Goal: Task Accomplishment & Management: Manage account settings

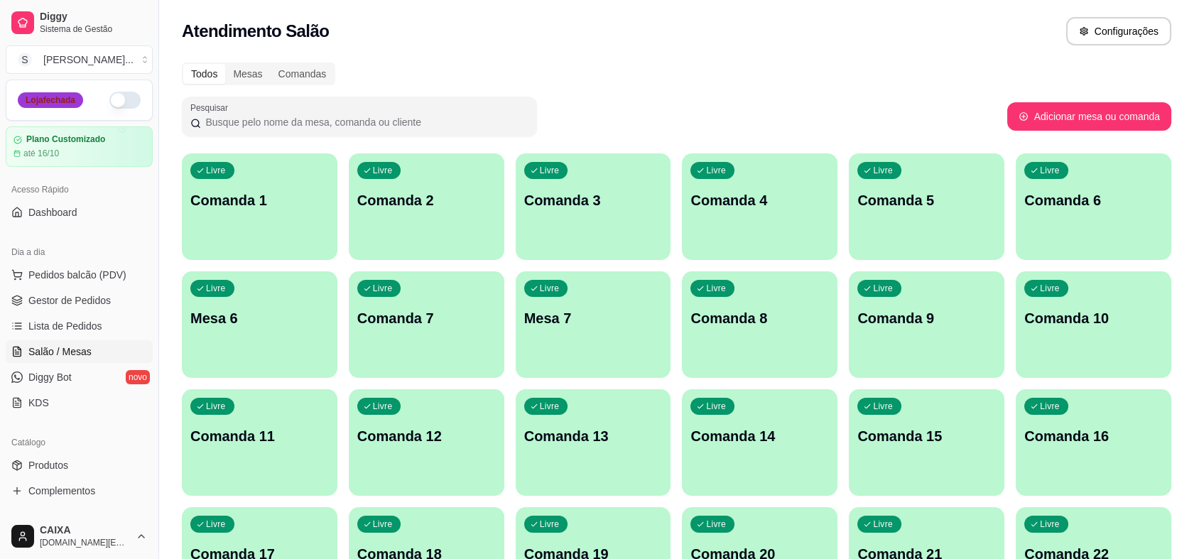
click at [53, 102] on div "Loja fechada" at bounding box center [50, 100] width 65 height 16
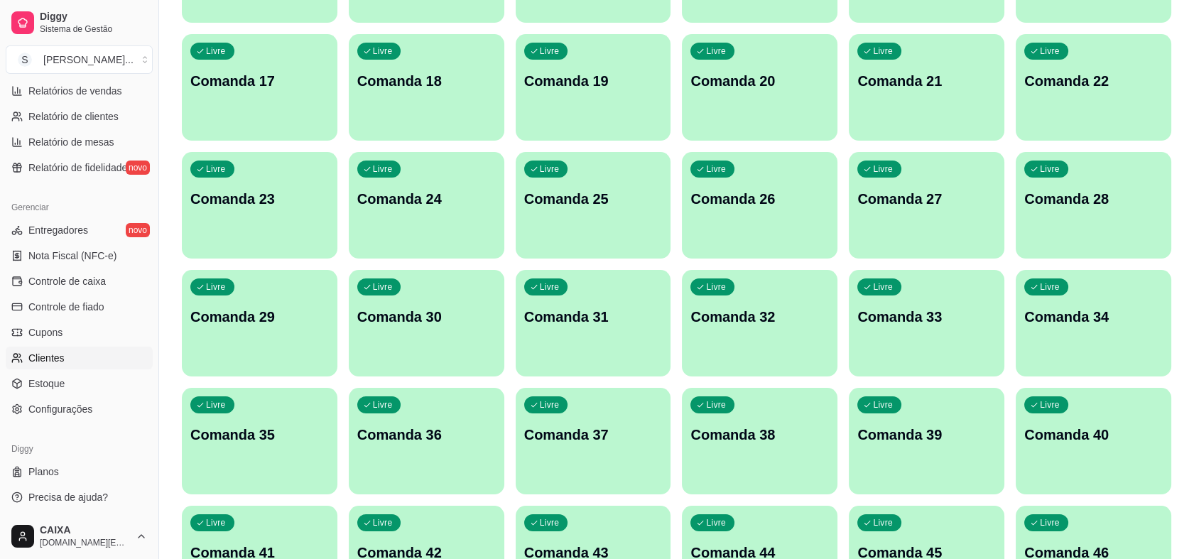
scroll to position [552, 0]
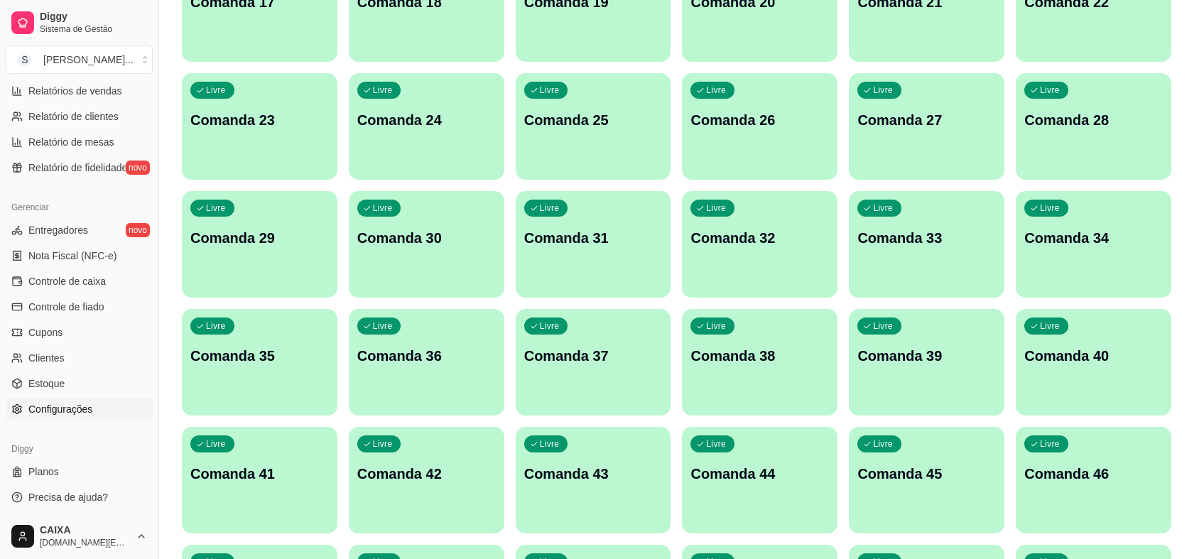
click at [41, 406] on span "Configurações" at bounding box center [60, 409] width 64 height 14
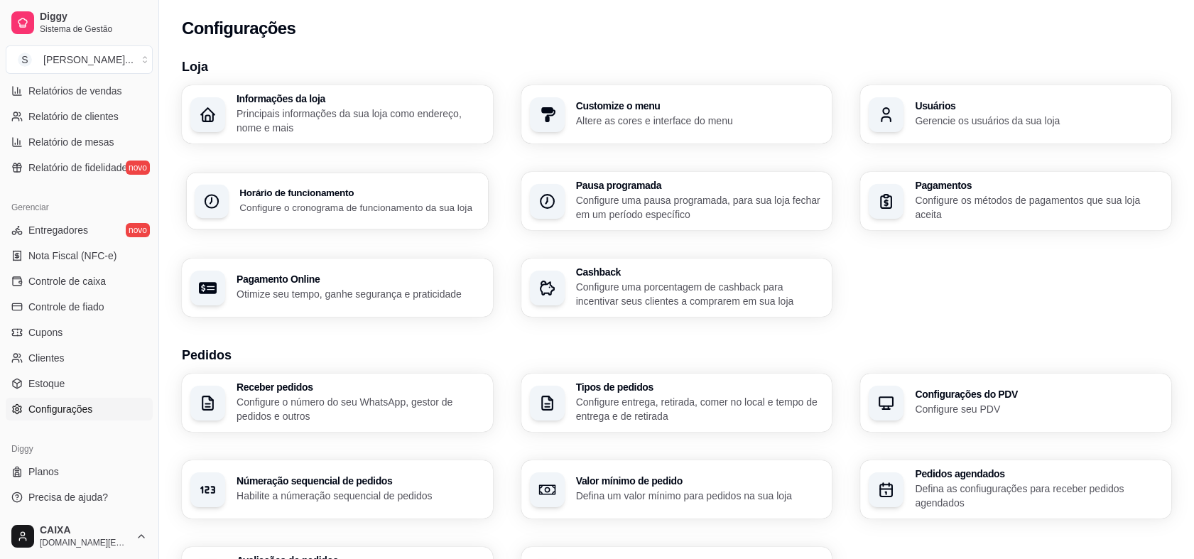
click at [262, 213] on p "Configure o cronograma de funcionamento da sua loja" at bounding box center [359, 206] width 240 height 13
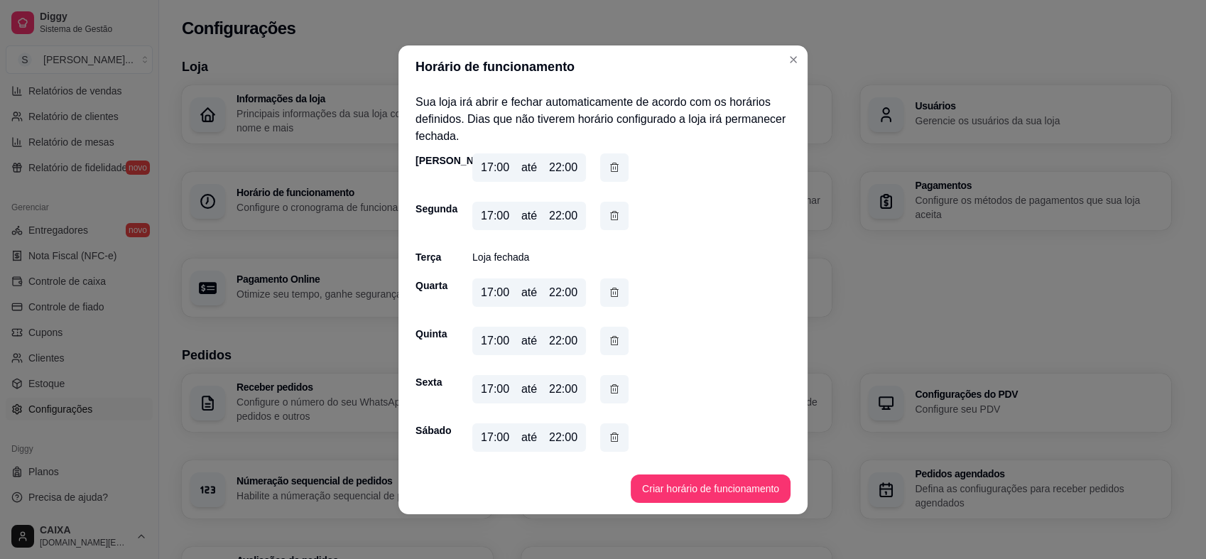
click at [484, 437] on div "17:00" at bounding box center [495, 437] width 28 height 17
click at [487, 437] on div "17:00" at bounding box center [495, 437] width 28 height 17
drag, startPoint x: 491, startPoint y: 440, endPoint x: 482, endPoint y: 440, distance: 8.5
click at [482, 440] on div "17:00" at bounding box center [495, 437] width 28 height 17
click at [489, 441] on div "17:00" at bounding box center [495, 437] width 28 height 17
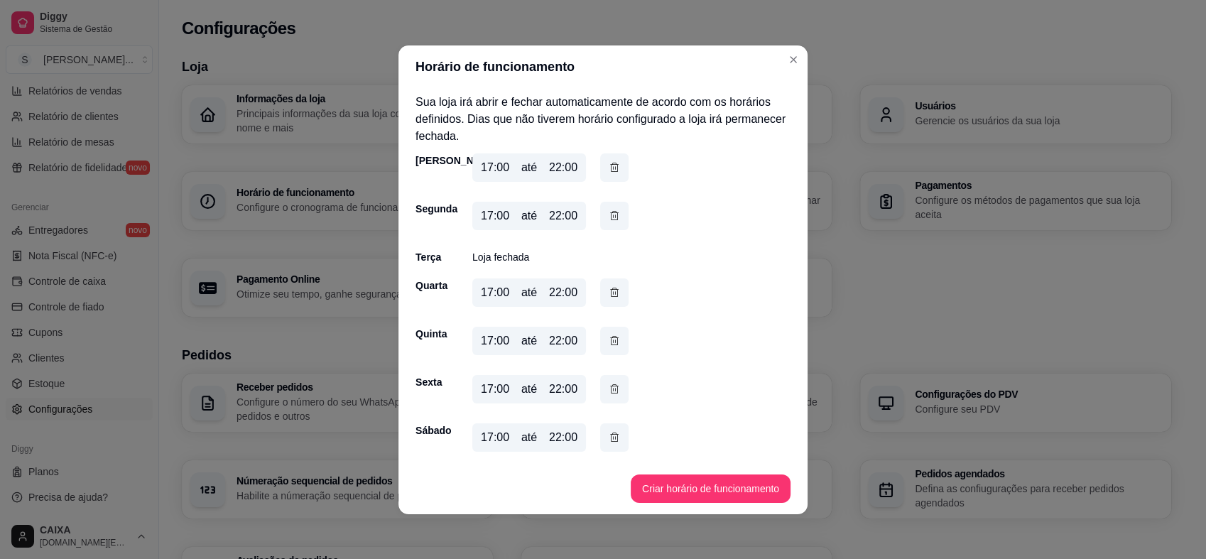
click at [481, 437] on div "17:00" at bounding box center [495, 437] width 28 height 17
click at [487, 437] on div "17:00" at bounding box center [495, 437] width 28 height 17
drag, startPoint x: 475, startPoint y: 433, endPoint x: 505, endPoint y: 437, distance: 30.8
click at [505, 437] on div "17:00 até 22:00" at bounding box center [529, 437] width 114 height 28
click at [535, 439] on div "17:00 até 22:00" at bounding box center [529, 437] width 114 height 28
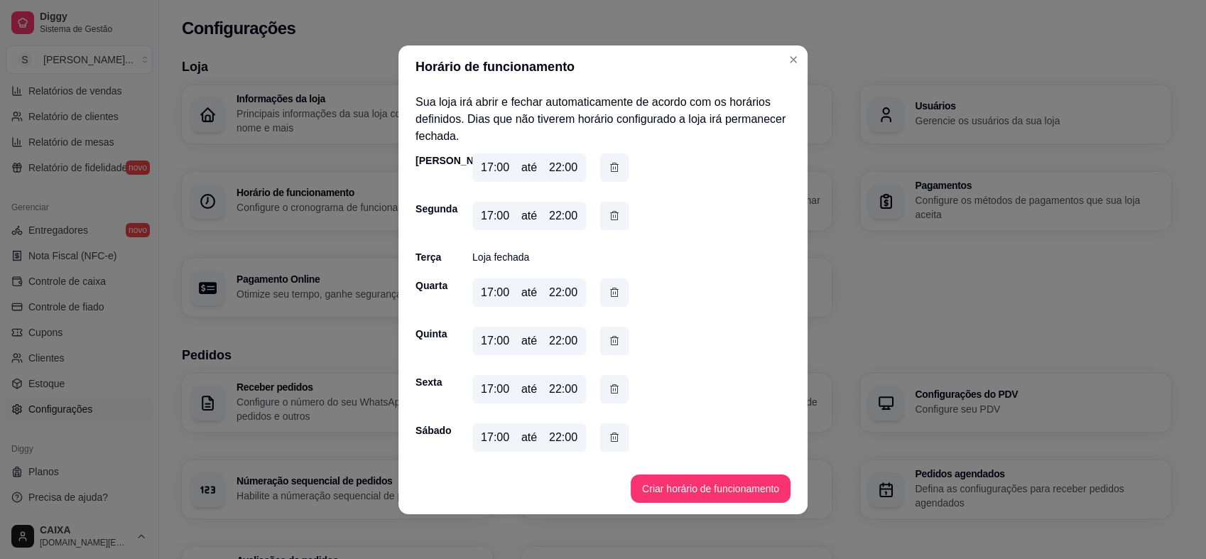
click at [549, 438] on div "22:00" at bounding box center [563, 437] width 28 height 17
click at [557, 432] on div "22:00" at bounding box center [563, 437] width 28 height 17
drag, startPoint x: 557, startPoint y: 432, endPoint x: 621, endPoint y: 425, distance: 64.3
click at [621, 424] on div "Domingo 17:00 até 22:00 Segunda 17:00 até 22:00 Terça Loja fechada Quarta 17:00…" at bounding box center [603, 305] width 375 height 304
click at [651, 483] on button "Criar horário de funcionamento" at bounding box center [710, 489] width 155 height 28
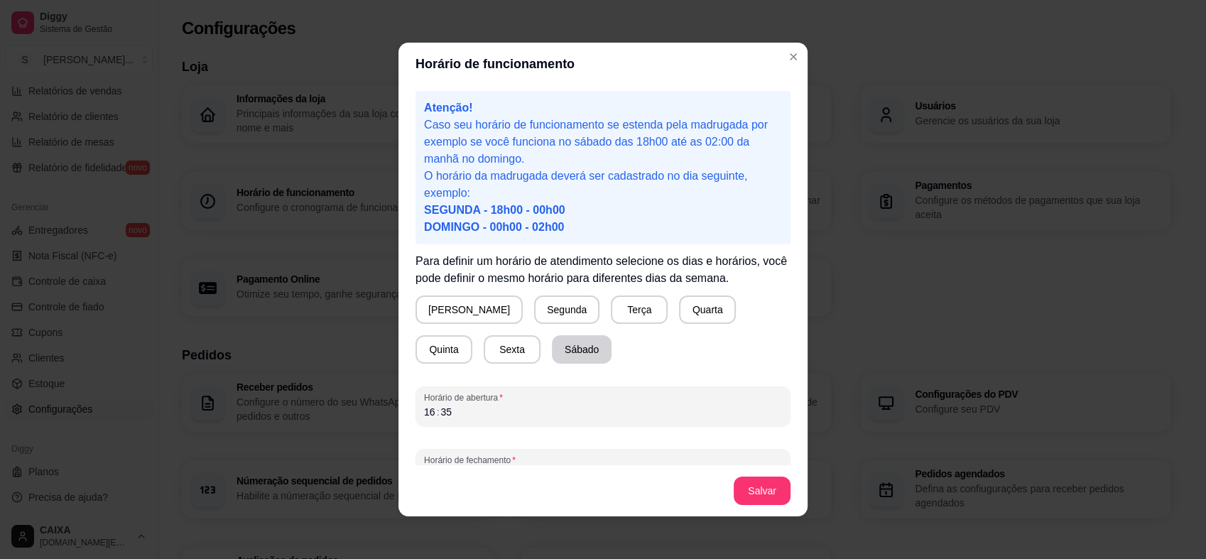
click at [552, 346] on button "Sábado" at bounding box center [582, 349] width 60 height 28
click at [486, 410] on div "16 : 35" at bounding box center [603, 411] width 358 height 17
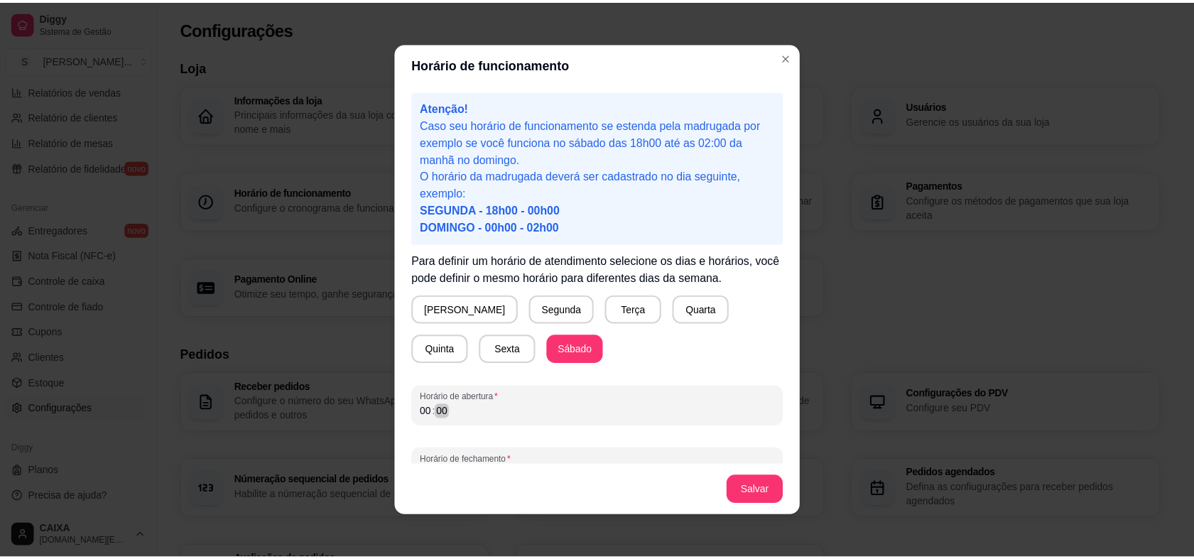
scroll to position [28, 0]
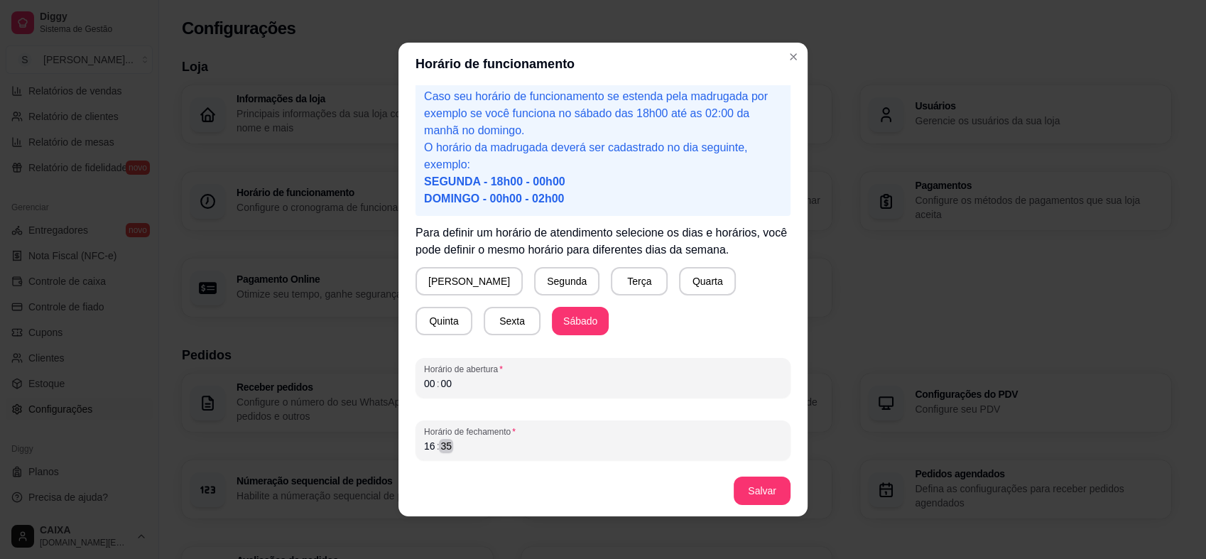
click at [483, 443] on div "16 : 35" at bounding box center [603, 446] width 358 height 17
click at [763, 503] on button "Salvar" at bounding box center [762, 491] width 55 height 28
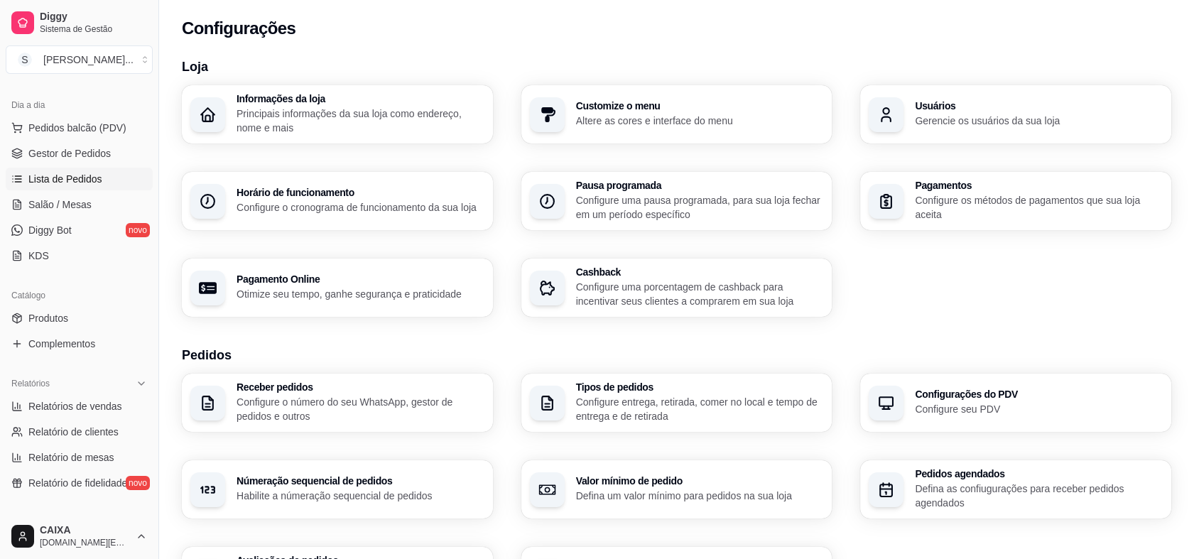
scroll to position [68, 0]
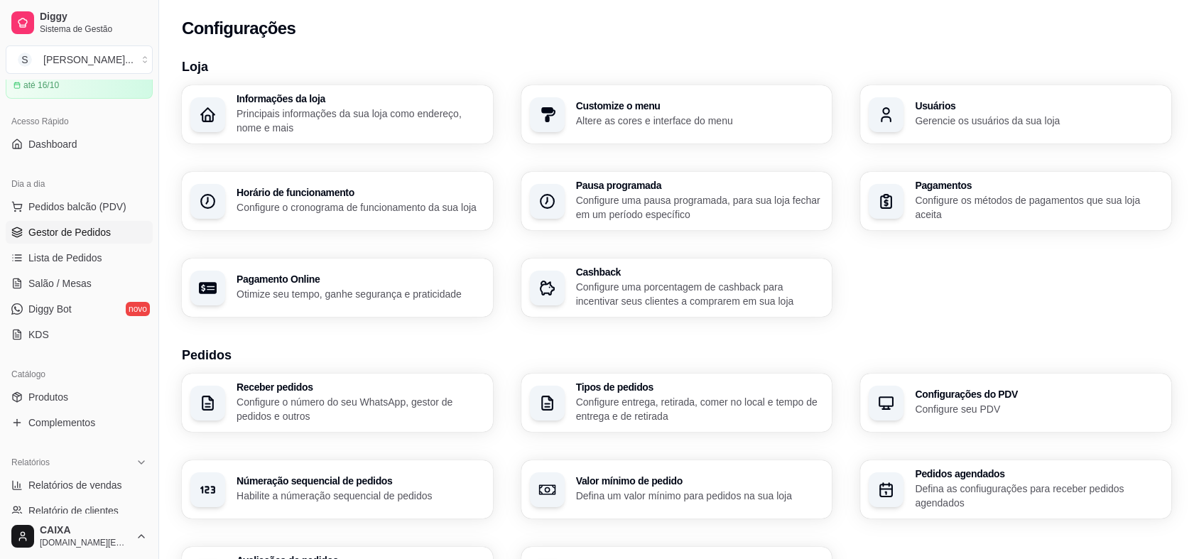
click at [78, 239] on link "Gestor de Pedidos" at bounding box center [79, 232] width 147 height 23
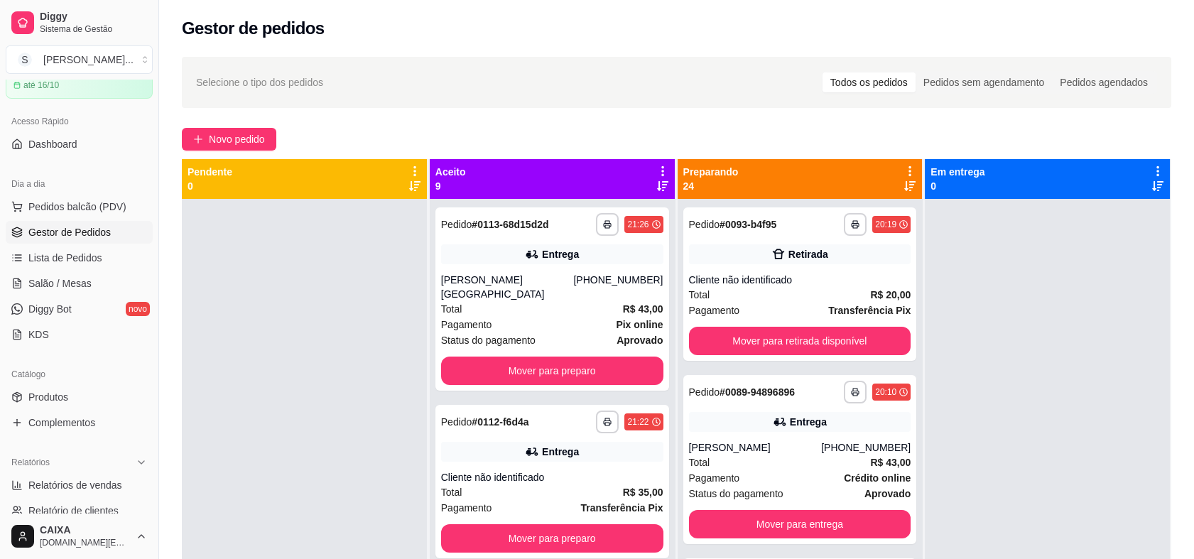
click at [657, 169] on icon at bounding box center [662, 171] width 13 height 13
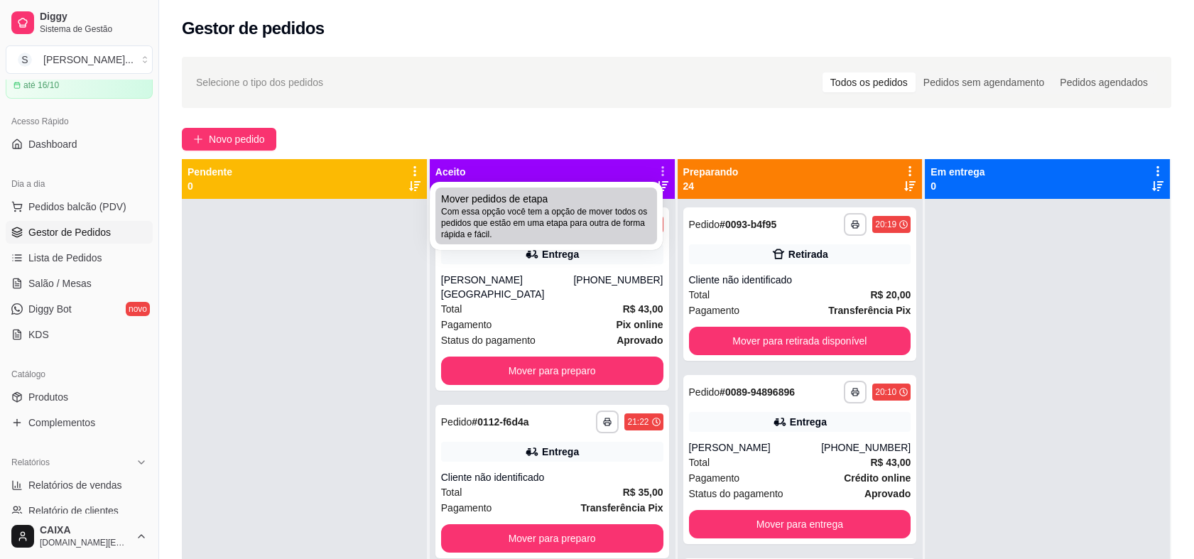
click at [572, 216] on span "Com essa opção você tem a opção de mover todos os pedidos que estão em uma etap…" at bounding box center [546, 223] width 210 height 34
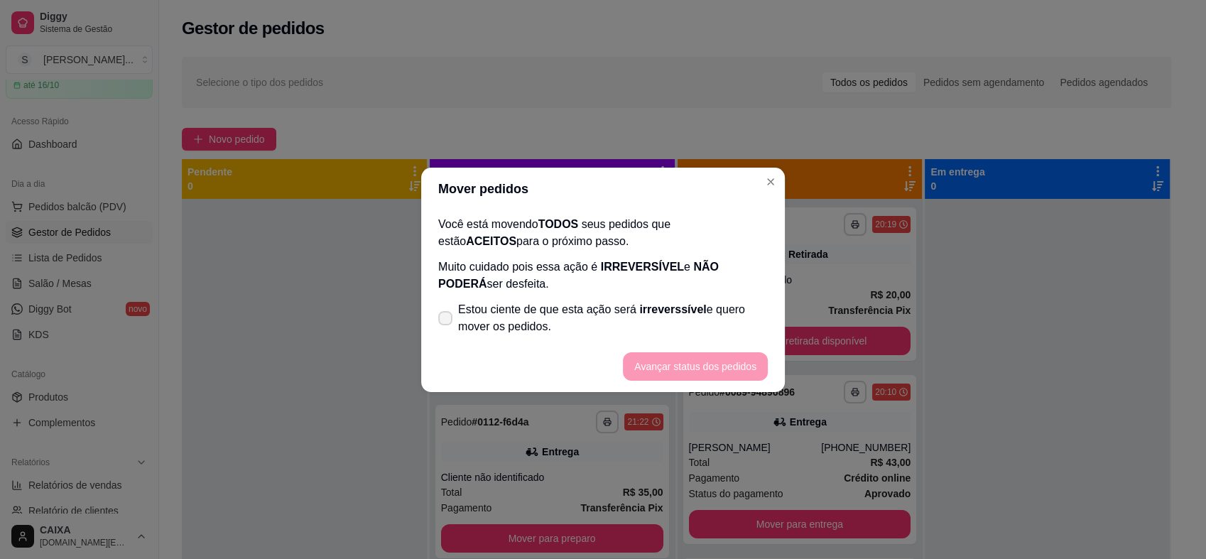
click at [534, 307] on span "Estou ciente de que esta ação será irreverssível e quero mover os pedidos." at bounding box center [613, 318] width 310 height 34
click at [447, 320] on input "Estou ciente de que esta ação será irreverssível e quero mover os pedidos." at bounding box center [442, 324] width 9 height 9
checkbox input "true"
click at [692, 358] on button "Avançar status dos pedidos" at bounding box center [695, 366] width 141 height 28
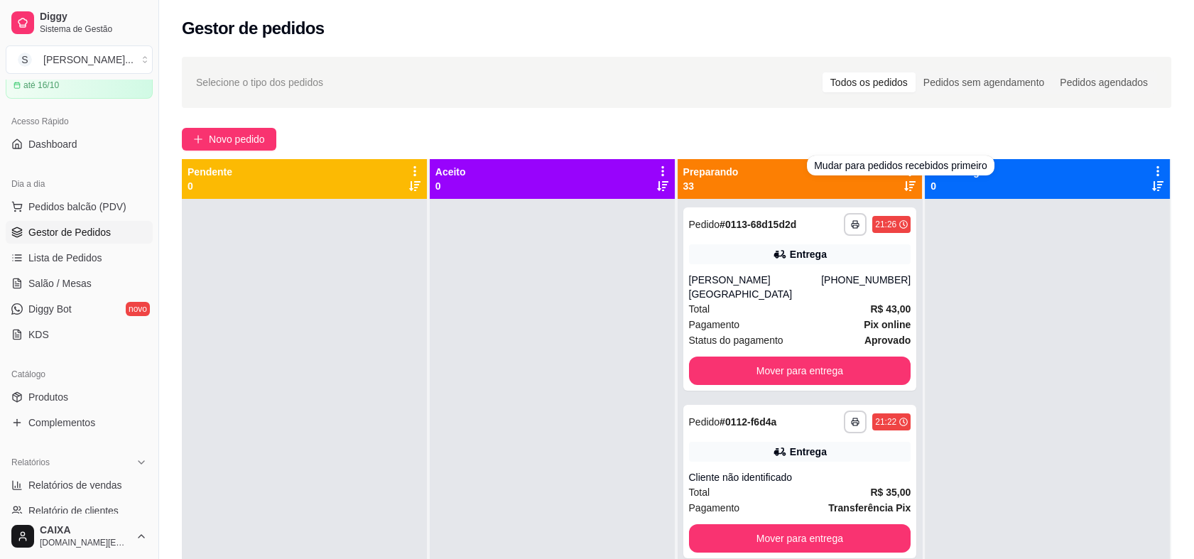
click at [896, 131] on div "Novo pedido" at bounding box center [677, 139] width 990 height 23
click at [904, 173] on icon at bounding box center [910, 171] width 13 height 13
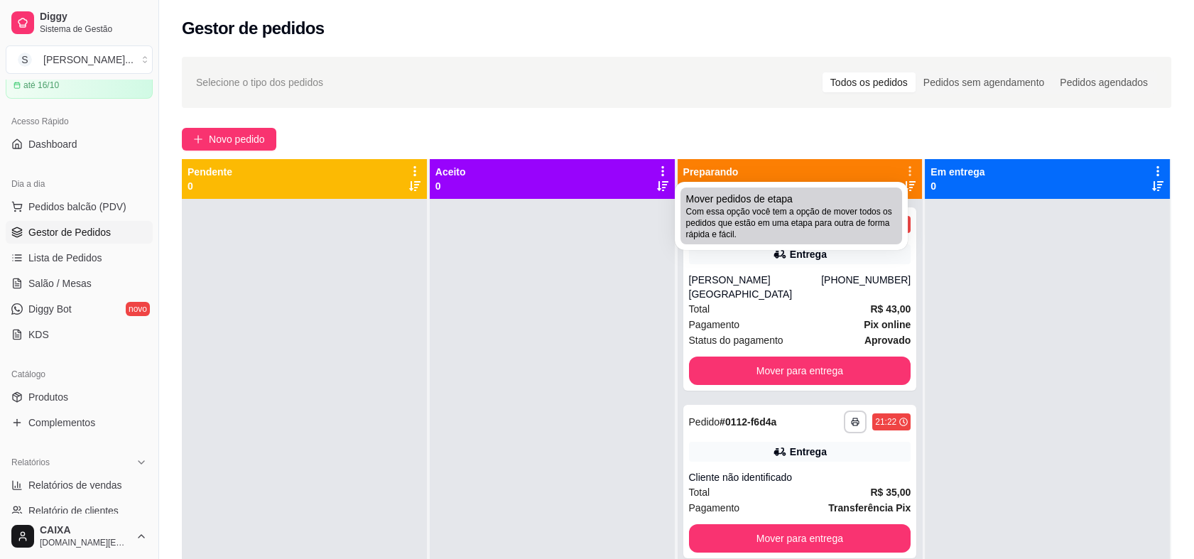
click at [850, 215] on span "Com essa opção você tem a opção de mover todos os pedidos que estão em uma etap…" at bounding box center [791, 223] width 210 height 34
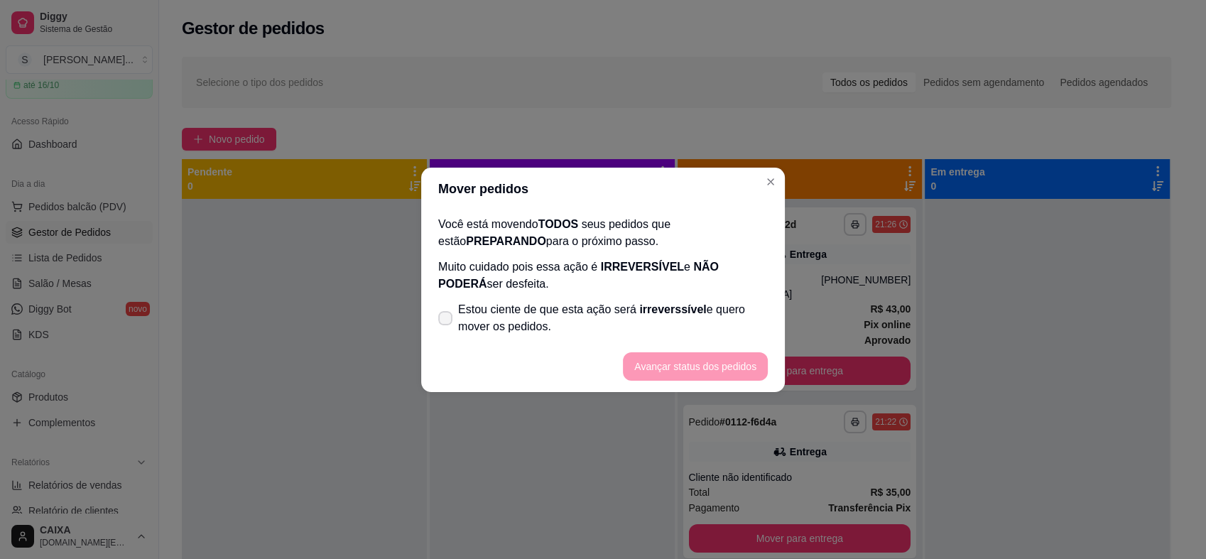
click at [692, 318] on span "Estou ciente de que esta ação será irreverssível e quero mover os pedidos." at bounding box center [613, 318] width 310 height 34
click at [447, 320] on input "Estou ciente de que esta ação será irreverssível e quero mover os pedidos." at bounding box center [442, 324] width 9 height 9
checkbox input "true"
click at [693, 367] on button "Avançar status dos pedidos" at bounding box center [695, 366] width 141 height 28
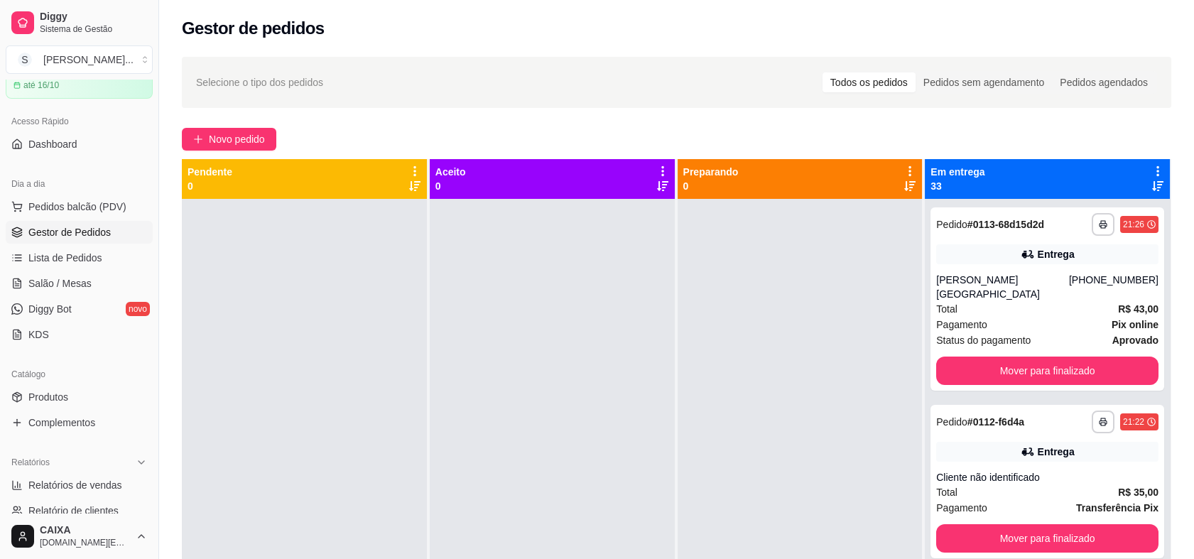
click at [1151, 172] on icon at bounding box center [1157, 171] width 13 height 13
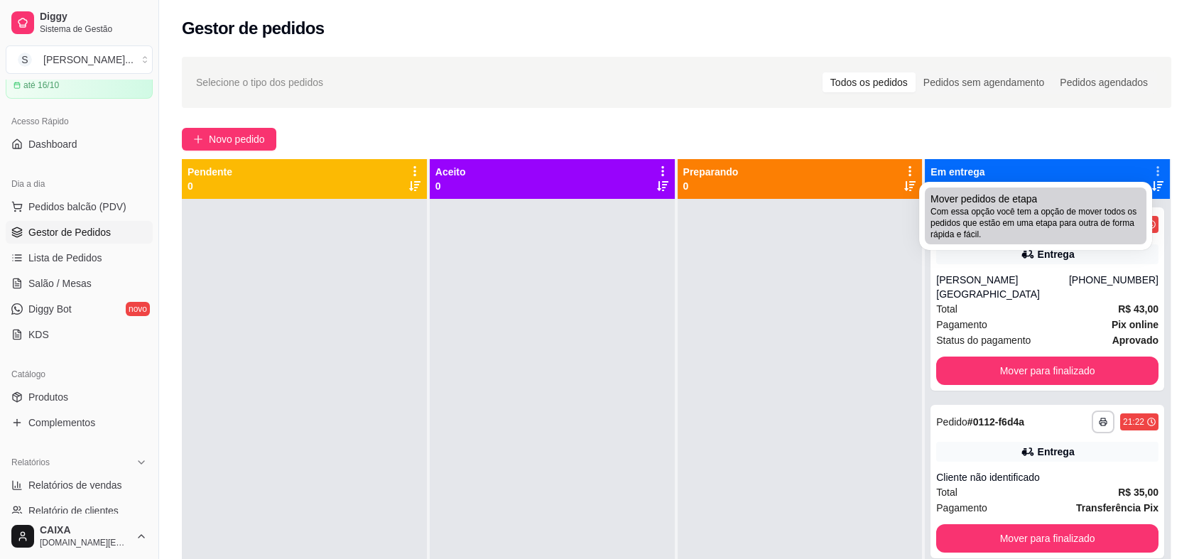
click at [1046, 207] on span "Com essa opção você tem a opção de mover todos os pedidos que estão em uma etap…" at bounding box center [1036, 223] width 210 height 34
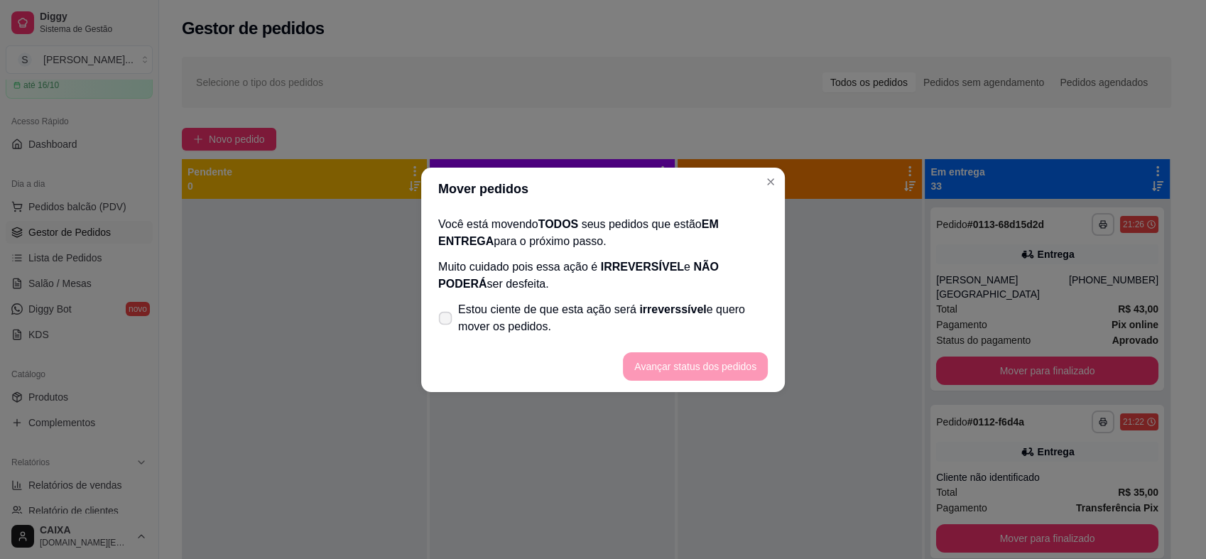
click at [610, 318] on span "Estou ciente de que esta ação será irreverssível e quero mover os pedidos." at bounding box center [613, 318] width 310 height 34
click at [447, 320] on input "Estou ciente de que esta ação será irreverssível e quero mover os pedidos." at bounding box center [442, 324] width 9 height 9
checkbox input "true"
click at [683, 371] on button "Avançar status dos pedidos" at bounding box center [695, 366] width 141 height 28
